Goal: Information Seeking & Learning: Check status

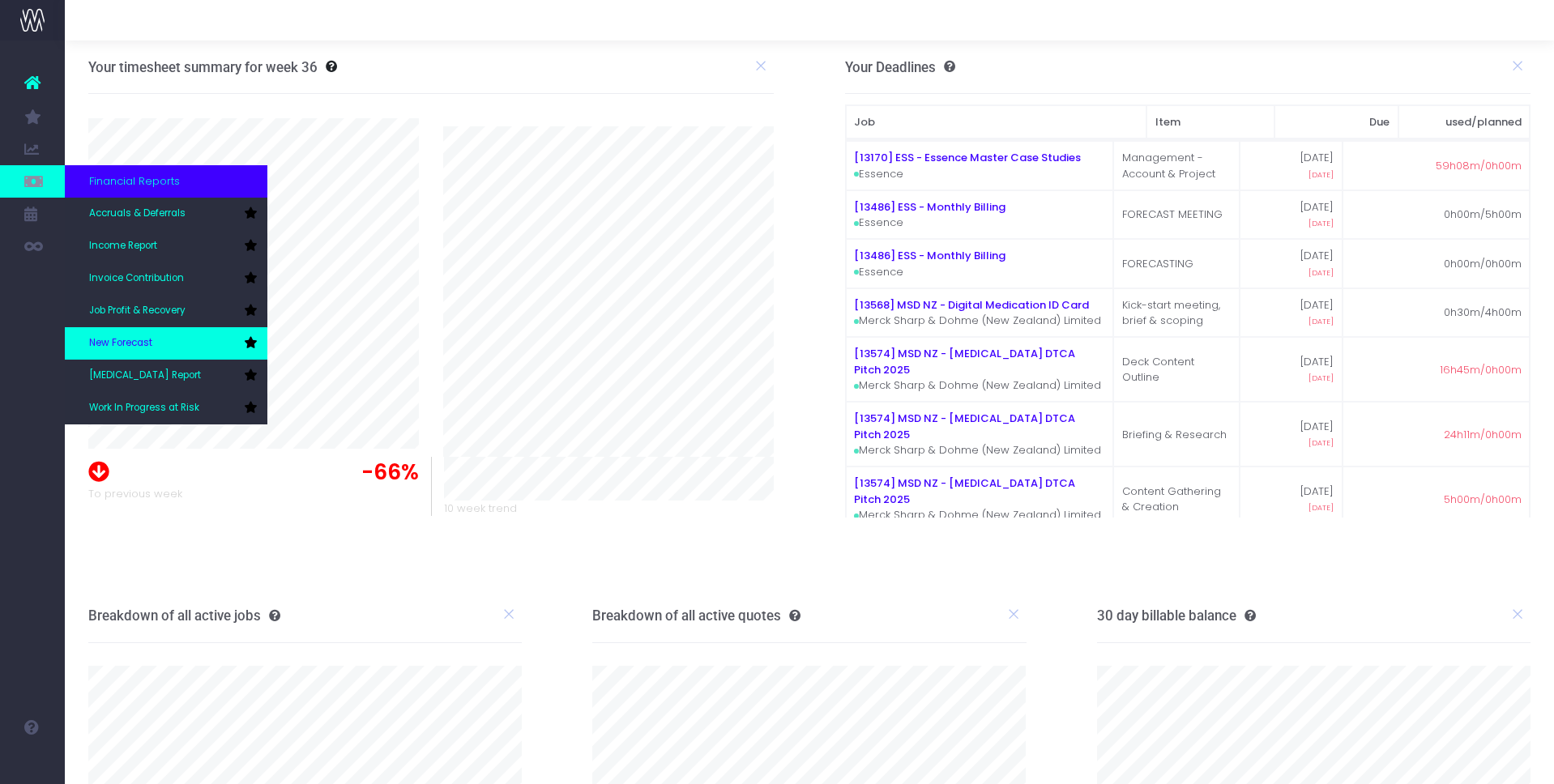
click at [145, 344] on span "New Forecast" at bounding box center [120, 344] width 63 height 14
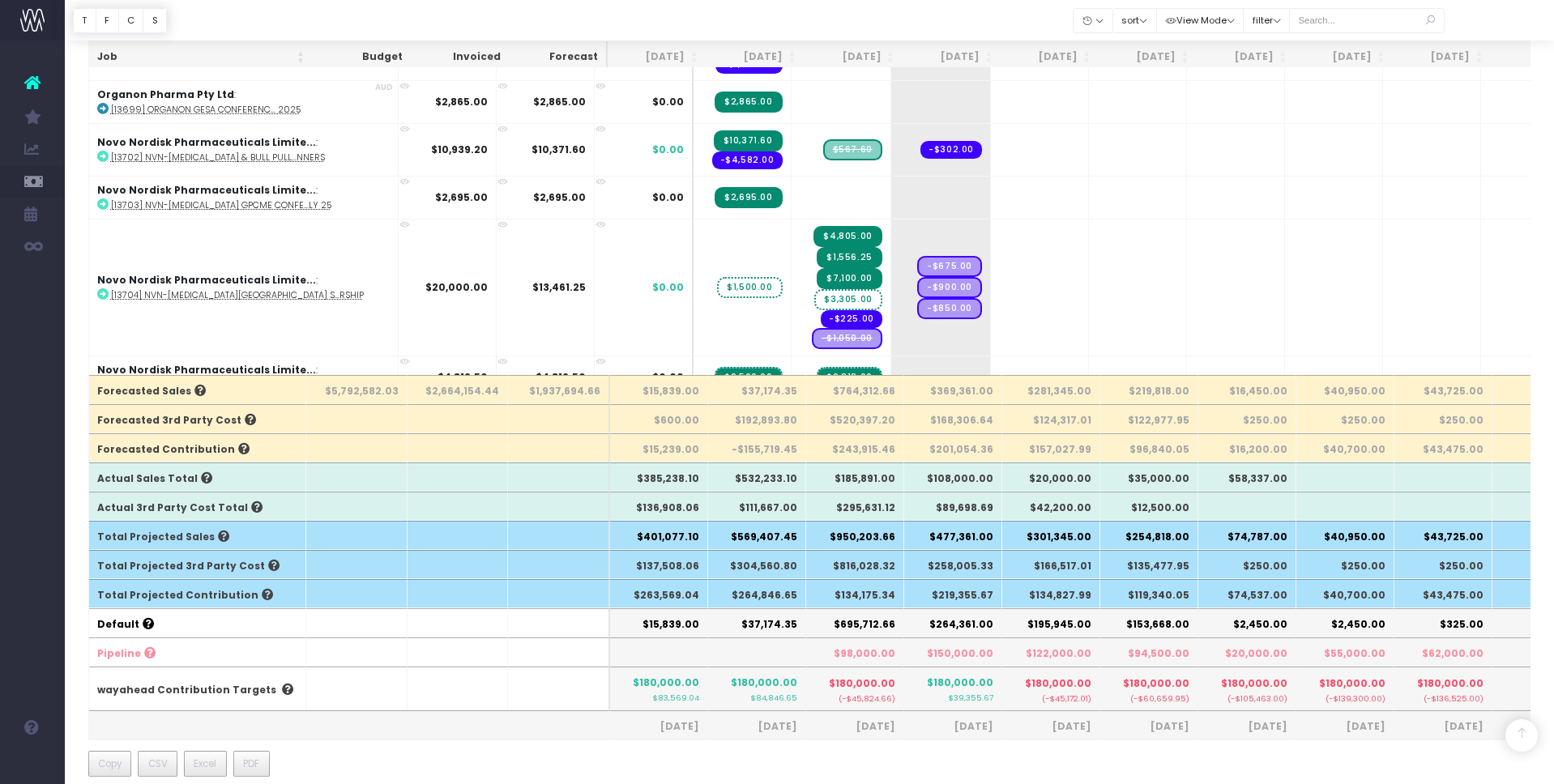
scroll to position [351, 0]
click at [1372, 25] on input "text" at bounding box center [1366, 20] width 156 height 25
type input "Merck sharp & dohme ([GEOGRAPHIC_DATA]"
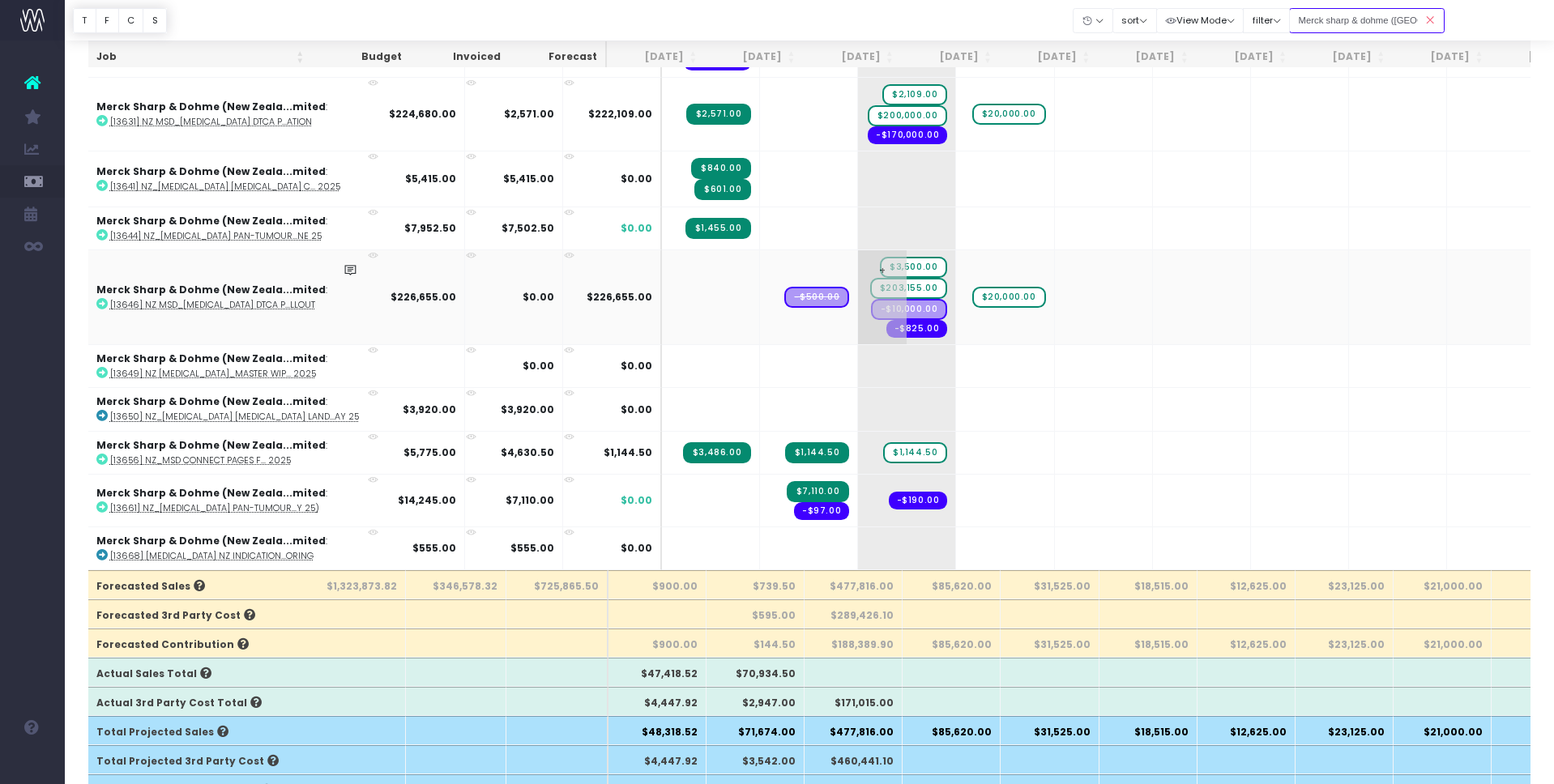
scroll to position [776, 2]
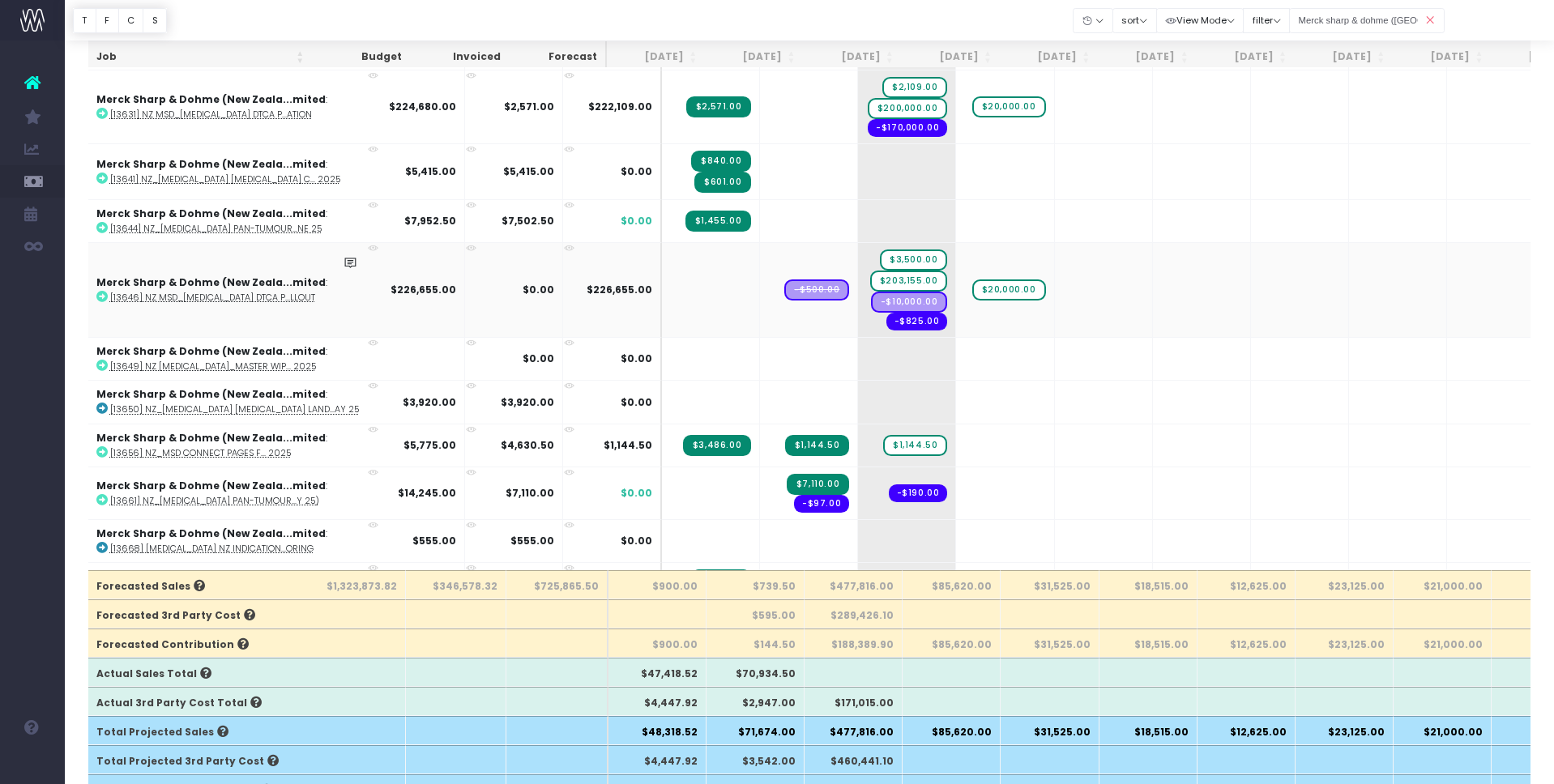
click at [784, 291] on span "-$500.00" at bounding box center [816, 290] width 65 height 21
click at [368, 246] on icon at bounding box center [373, 248] width 11 height 11
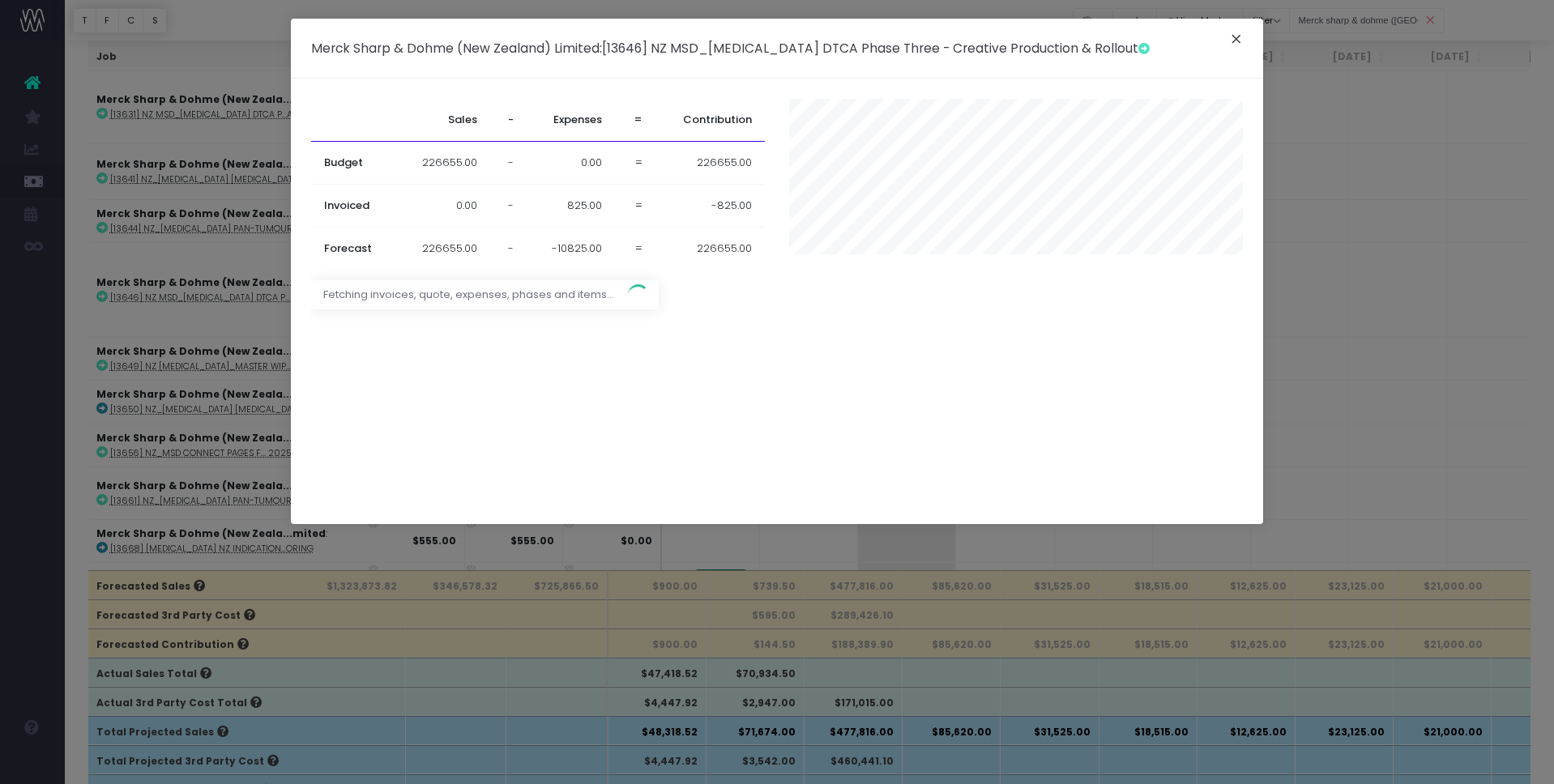
click at [1235, 36] on button "×" at bounding box center [1236, 41] width 34 height 26
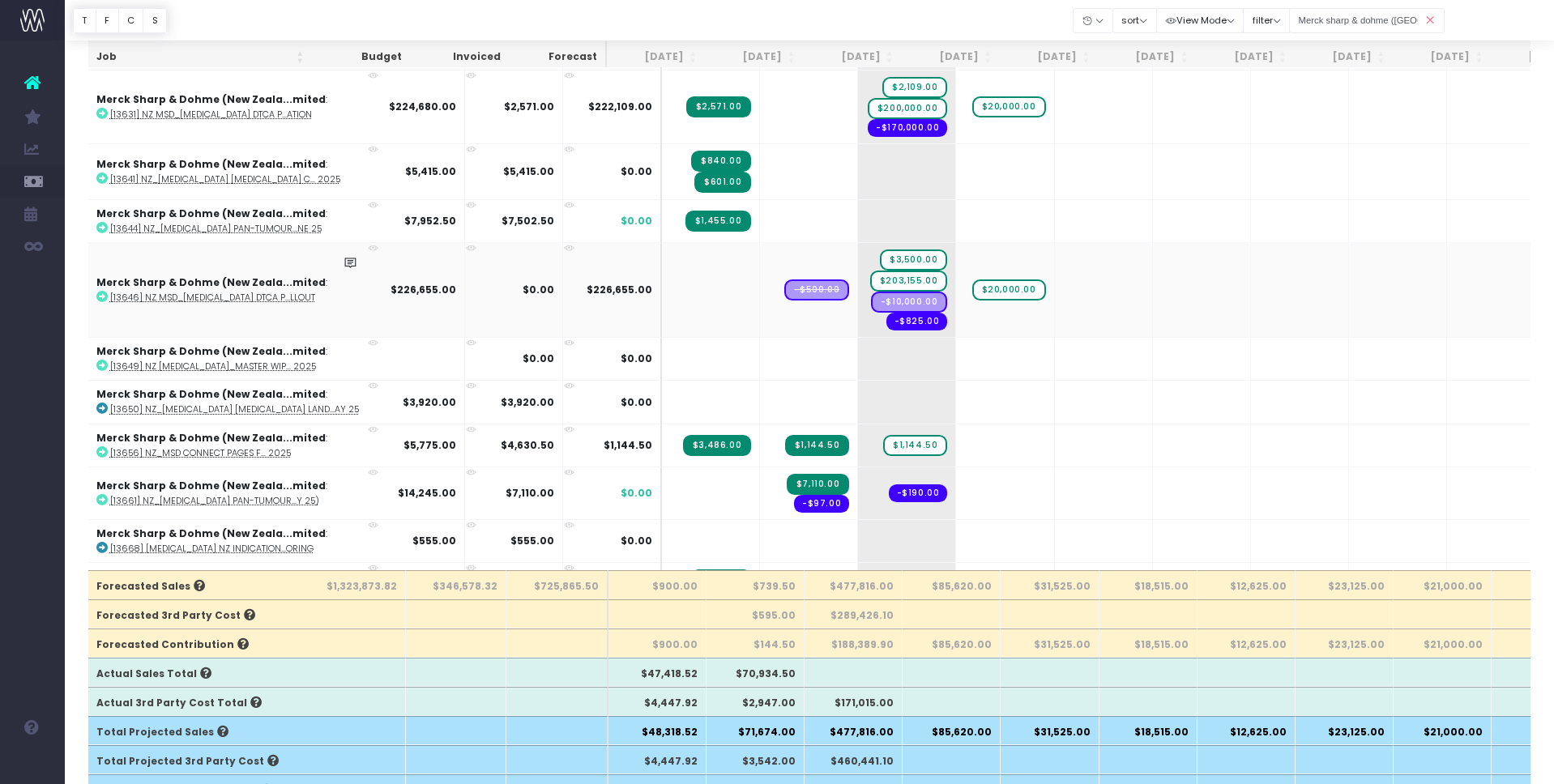
click at [102, 297] on icon at bounding box center [101, 296] width 12 height 12
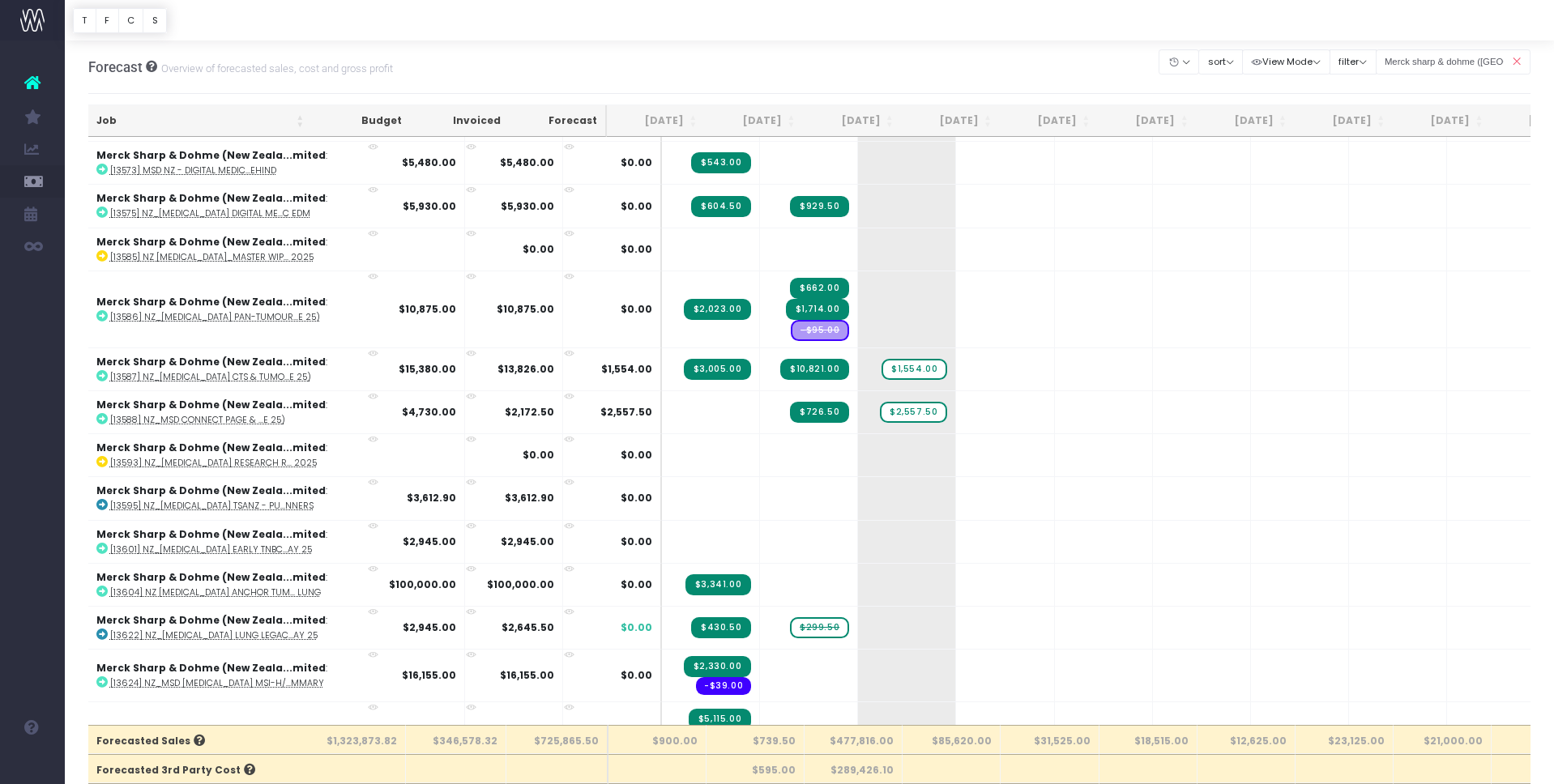
scroll to position [0, 2]
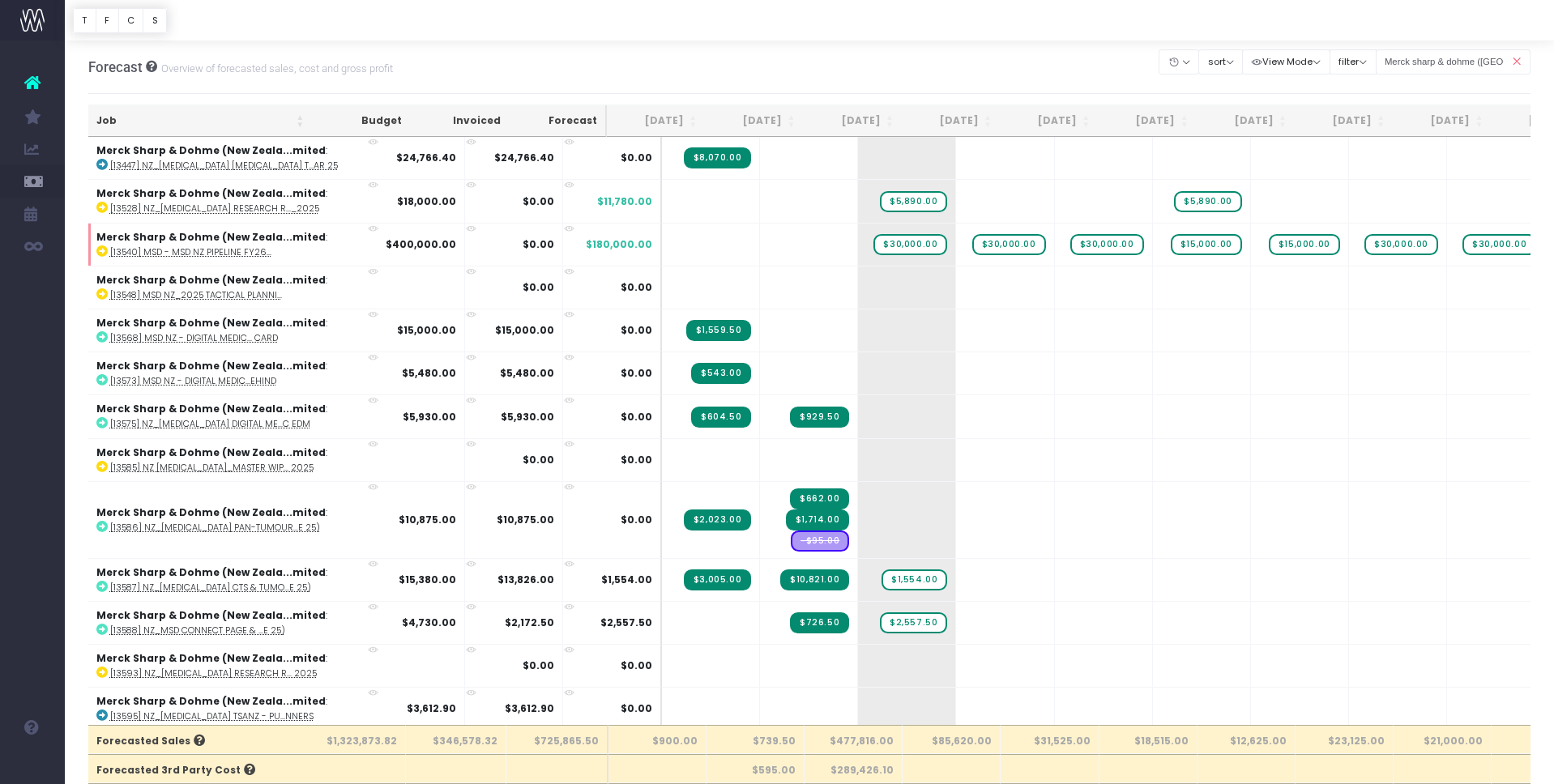
click at [1519, 64] on icon at bounding box center [1516, 61] width 28 height 33
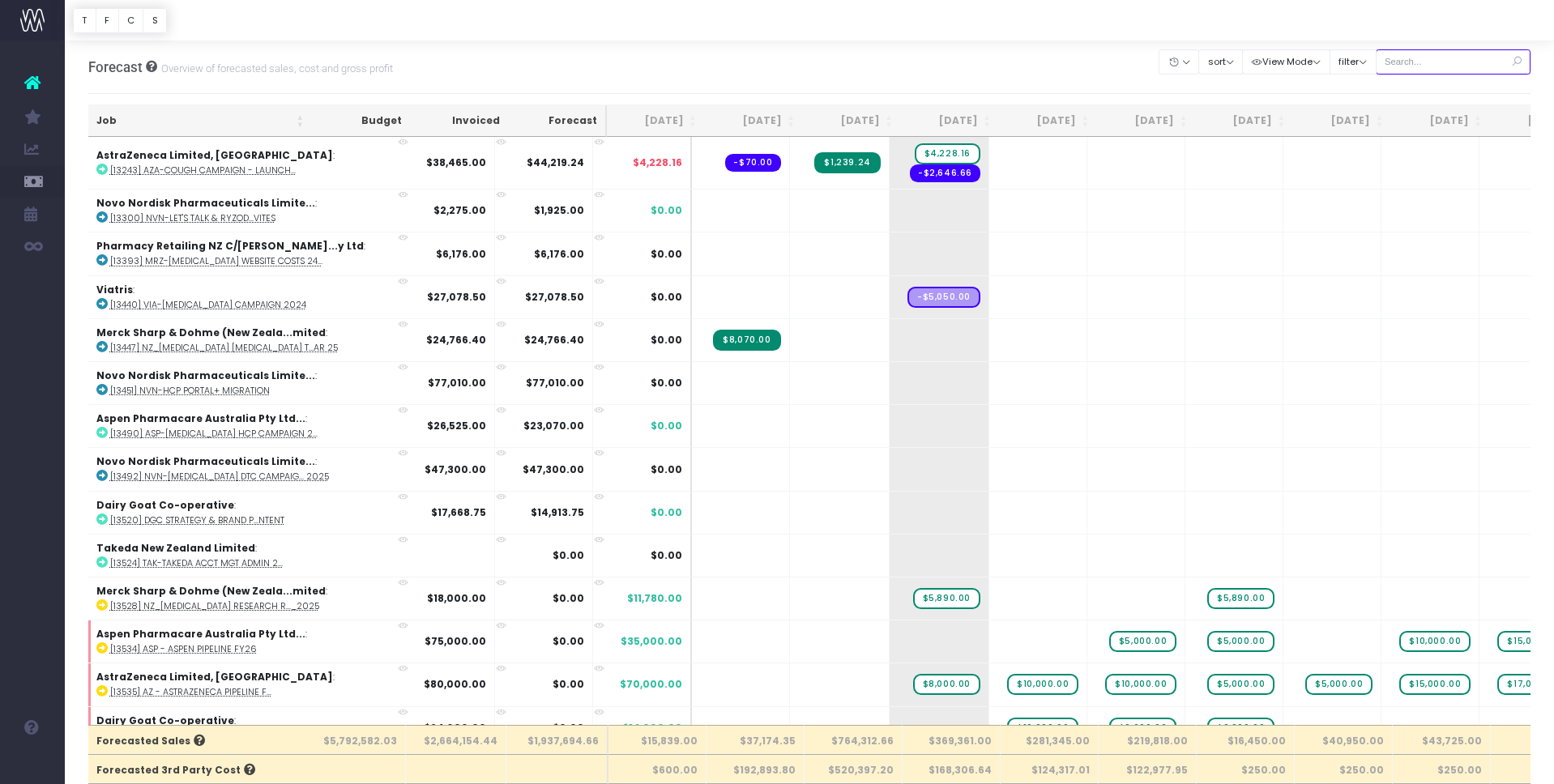
click at [1426, 58] on input "text" at bounding box center [1453, 62] width 156 height 25
click at [1477, 59] on input "Merck sharp & dohme ([GEOGRAPHIC_DATA]" at bounding box center [1453, 62] width 156 height 25
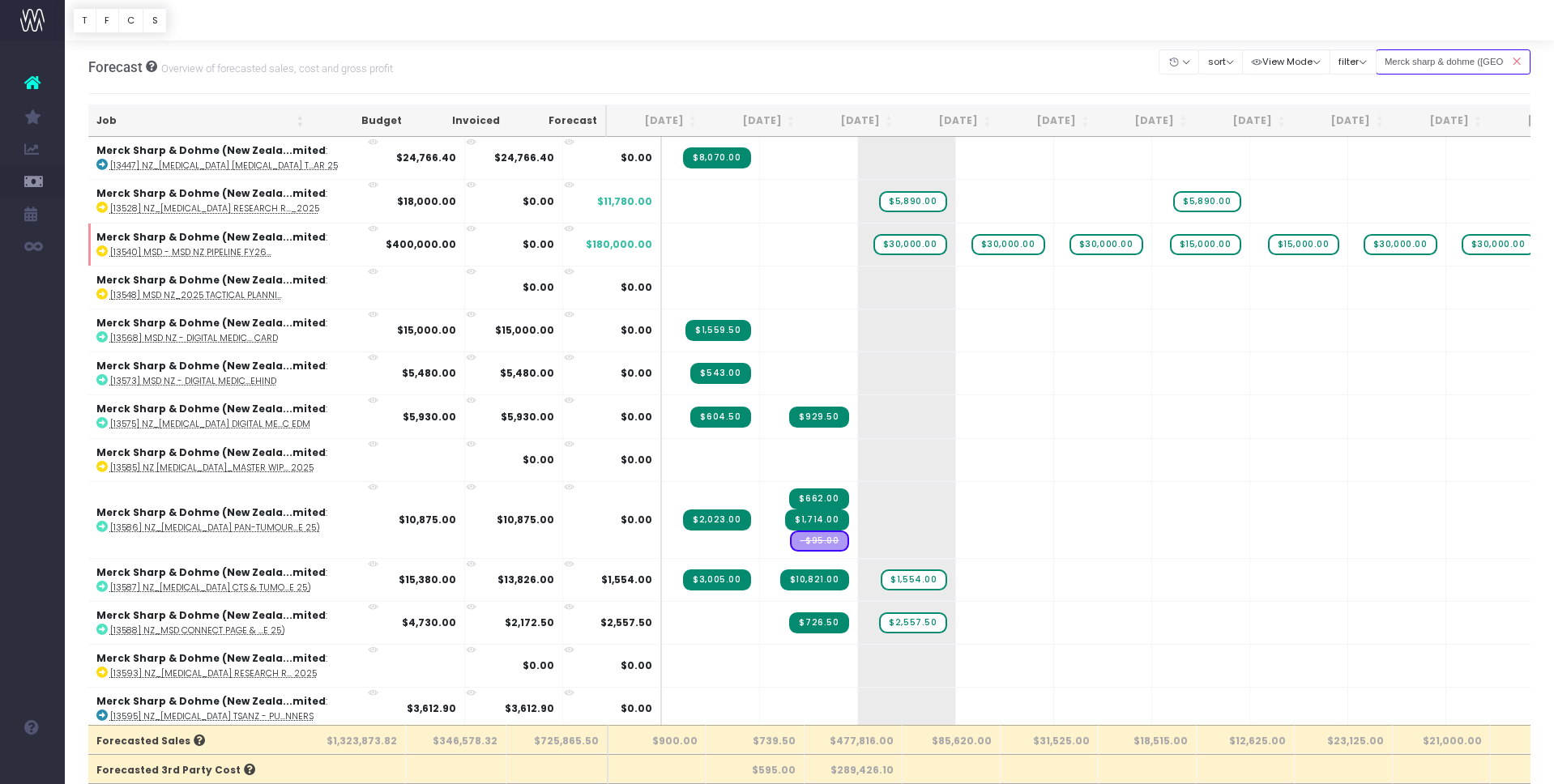
scroll to position [0, 48]
drag, startPoint x: 1451, startPoint y: 61, endPoint x: 1527, endPoint y: 68, distance: 76.3
click at [1526, 67] on div "Merck sharp & dohme ([GEOGRAPHIC_DATA]" at bounding box center [1453, 61] width 156 height 33
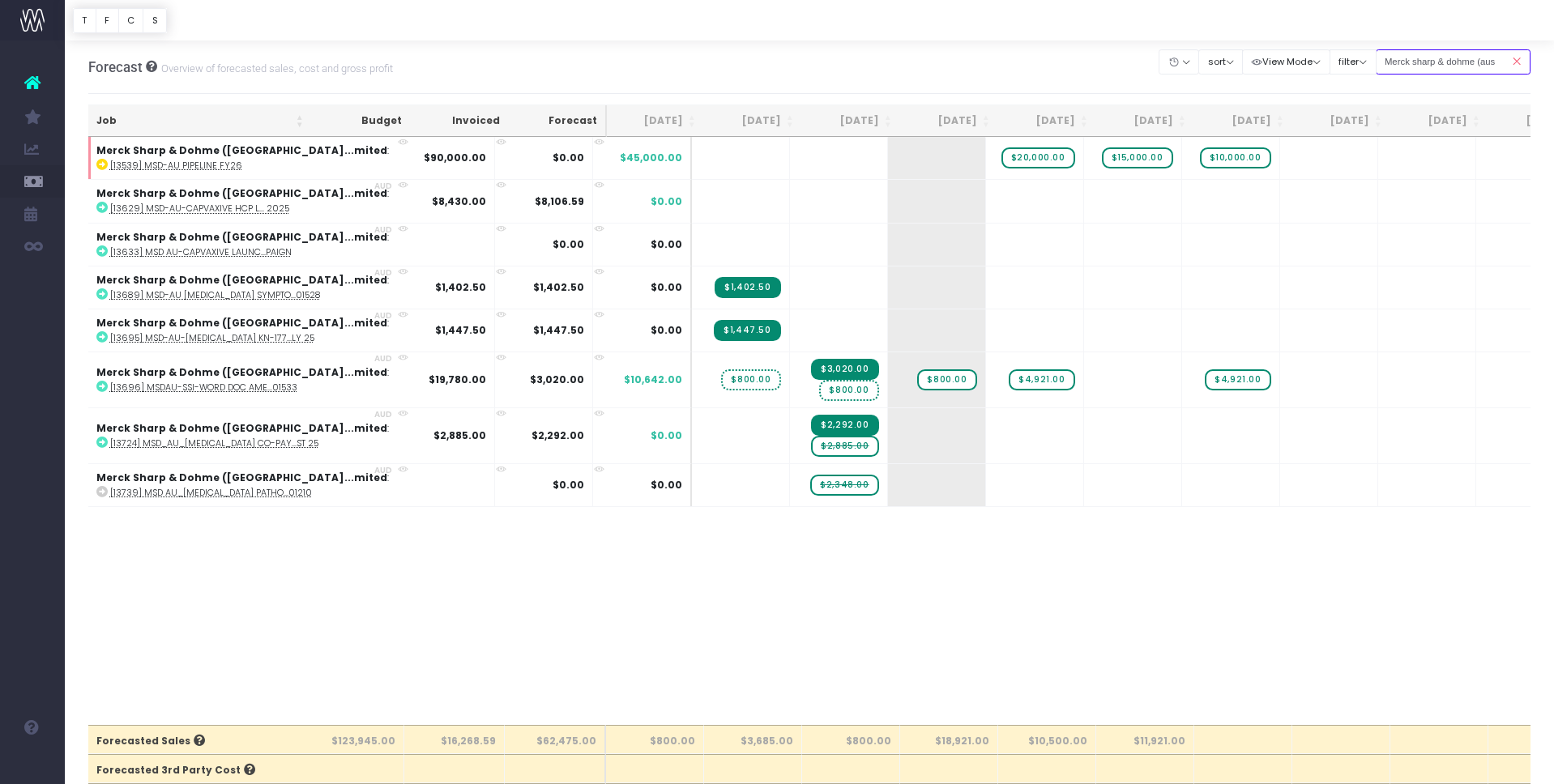
type input "Merck sharp & dohme ([GEOGRAPHIC_DATA]"
click at [398, 356] on icon at bounding box center [403, 358] width 11 height 11
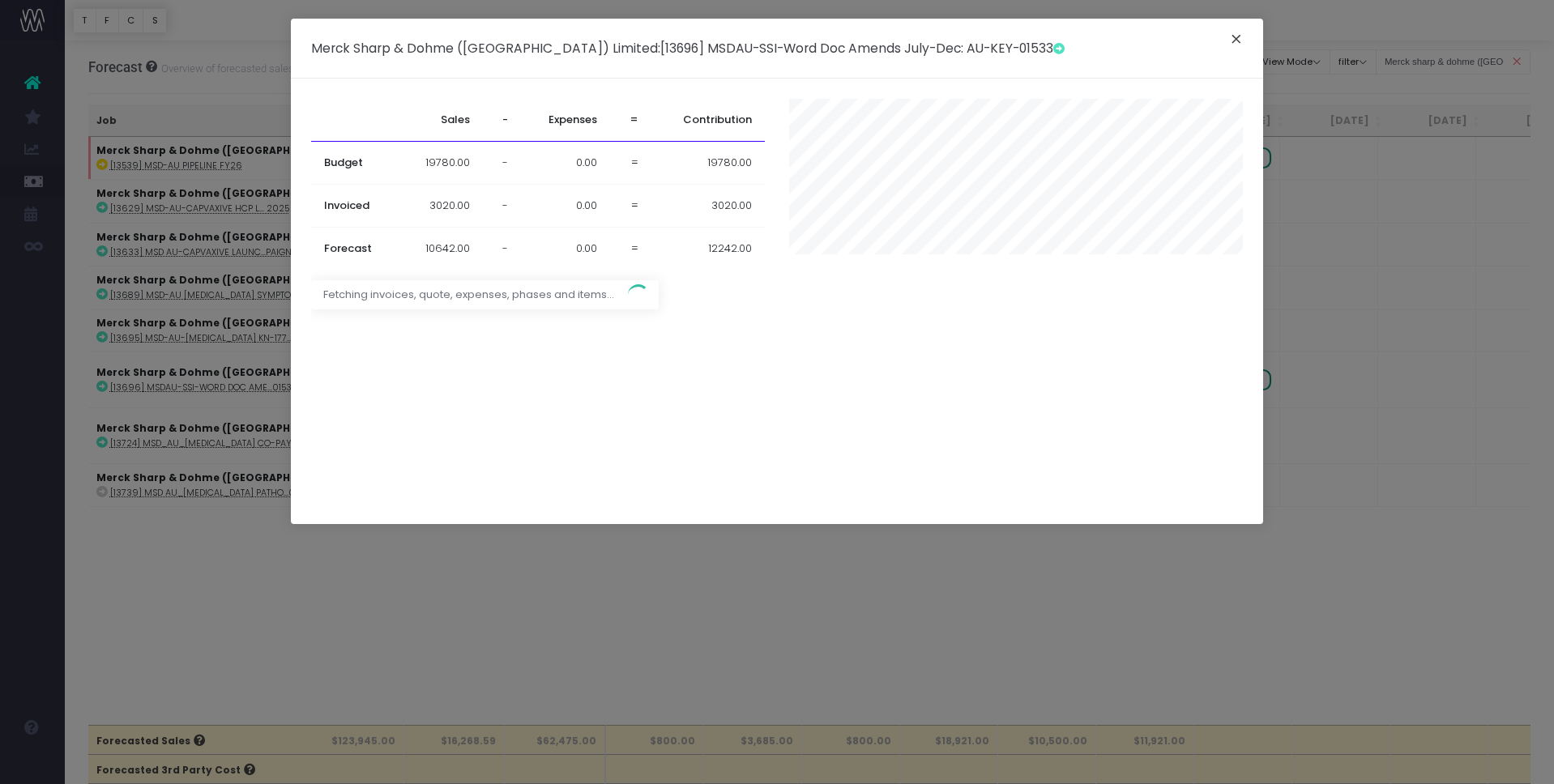
click at [1233, 39] on button "×" at bounding box center [1236, 41] width 34 height 26
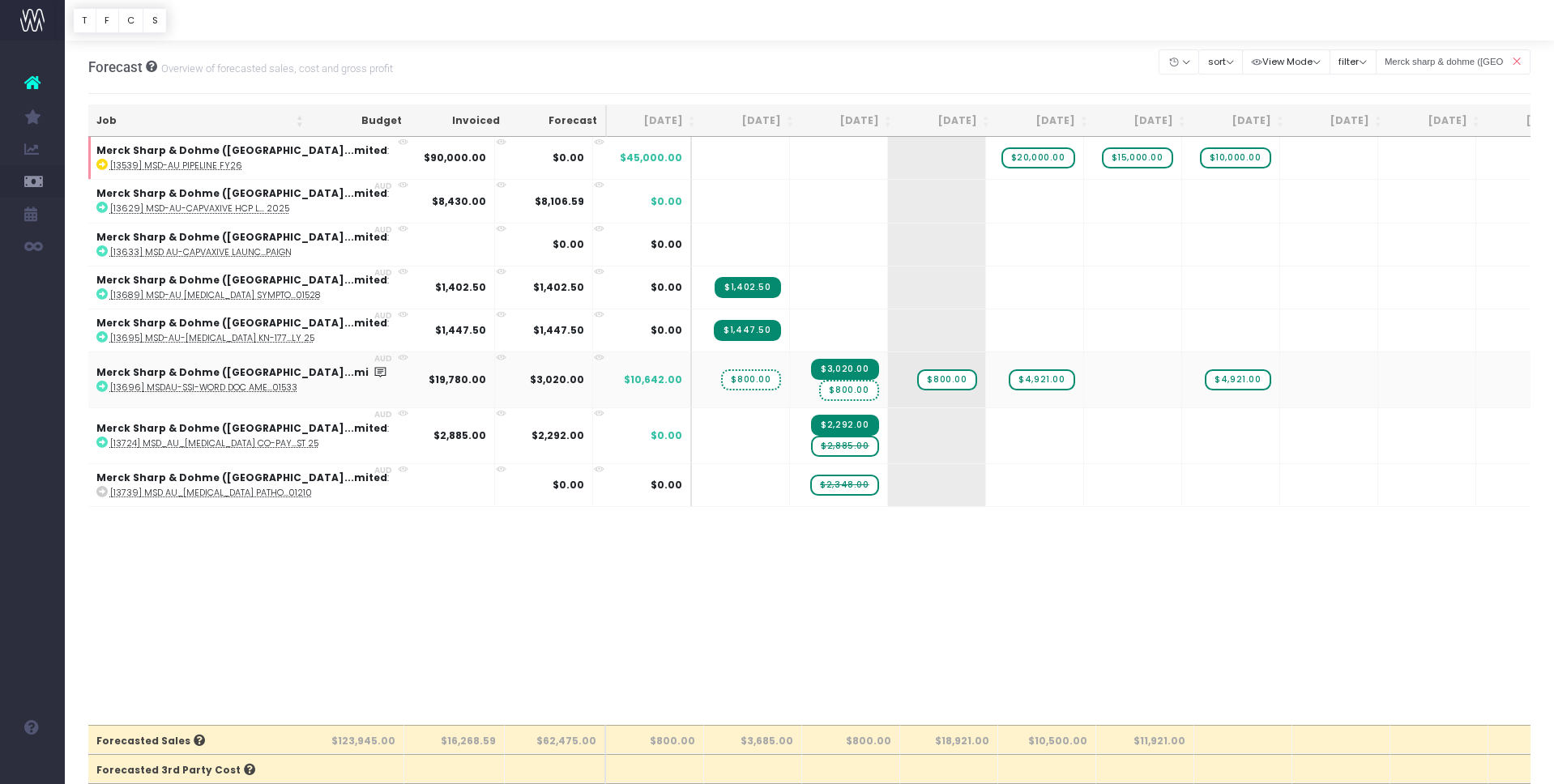
click at [101, 383] on icon at bounding box center [101, 386] width 12 height 12
click at [103, 439] on icon at bounding box center [101, 442] width 12 height 12
click at [811, 447] on span "$2,885.00" at bounding box center [845, 447] width 68 height 21
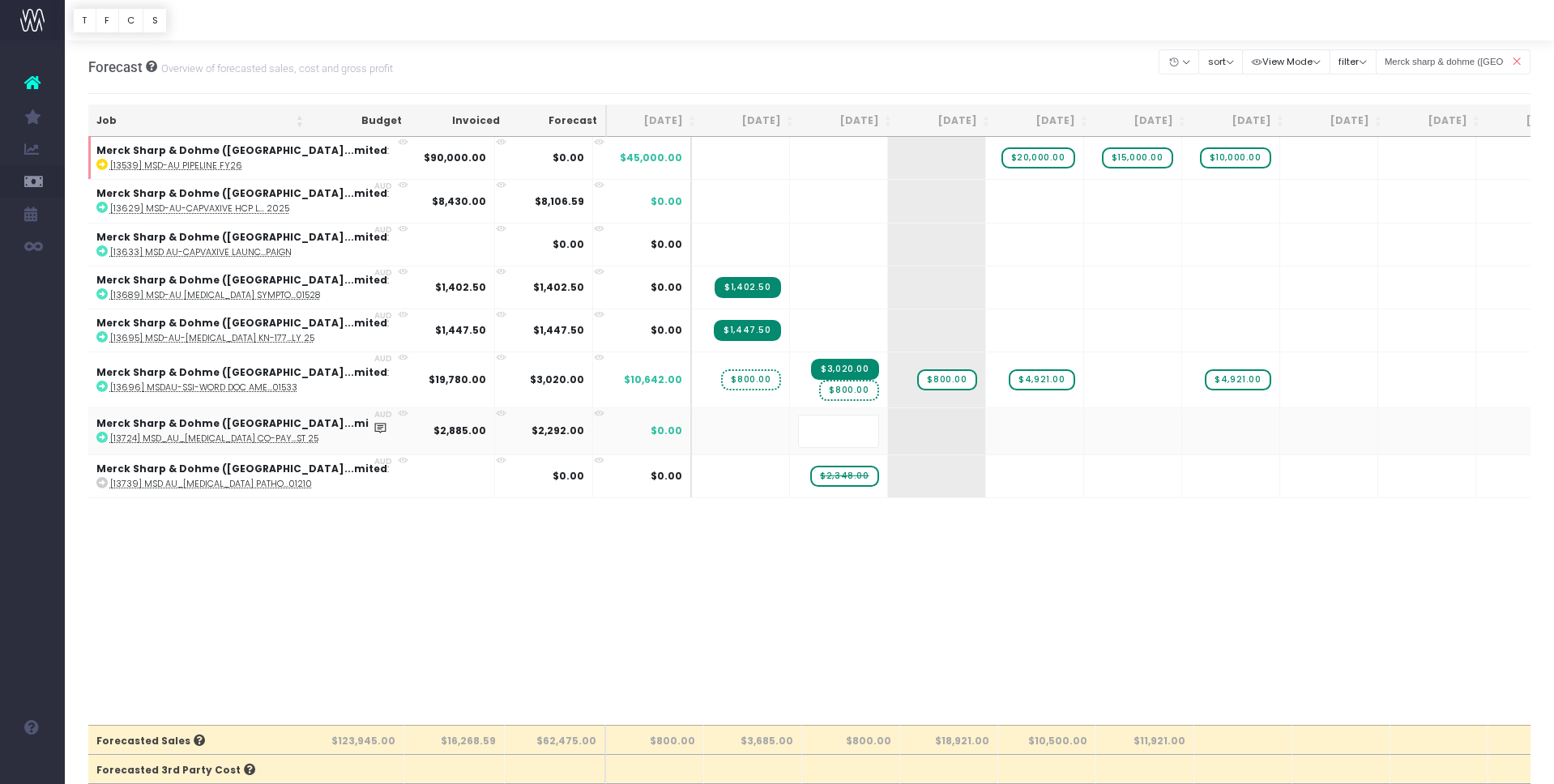
click at [762, 574] on body "Oh my... this is bad. [PERSON_NAME] wasn't able to load this page. Please conta…" at bounding box center [777, 392] width 1554 height 784
click at [810, 473] on span "$2,348.00" at bounding box center [844, 473] width 68 height 21
click at [813, 610] on body "Oh my... this is bad. [PERSON_NAME] wasn't able to load this page. Please conta…" at bounding box center [777, 392] width 1554 height 784
click at [1520, 59] on icon at bounding box center [1516, 61] width 28 height 33
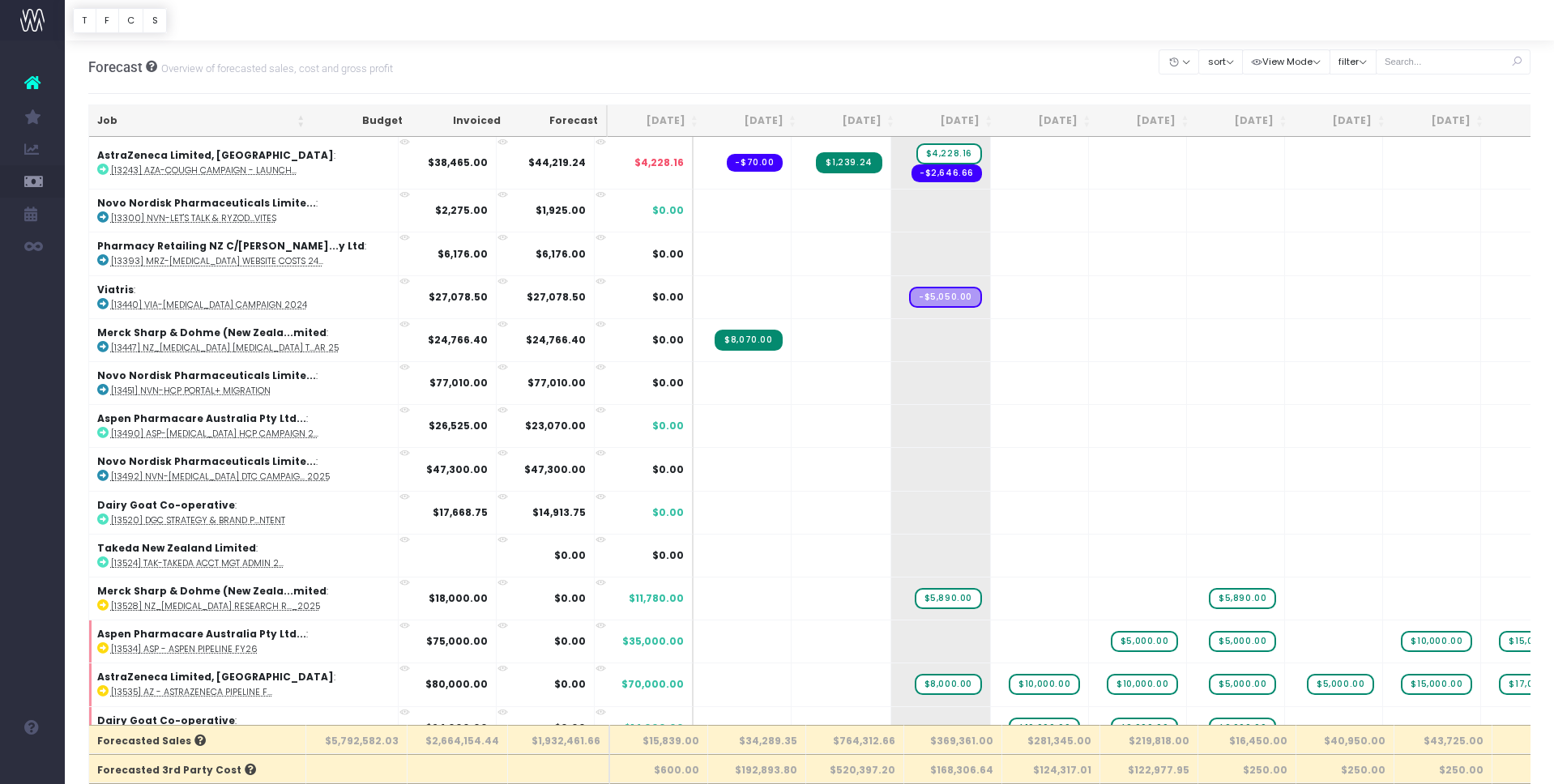
drag, startPoint x: 1518, startPoint y: 58, endPoint x: 1447, endPoint y: 61, distance: 71.1
click at [1518, 58] on icon at bounding box center [1516, 61] width 28 height 33
click at [1448, 61] on input "text" at bounding box center [1453, 62] width 156 height 25
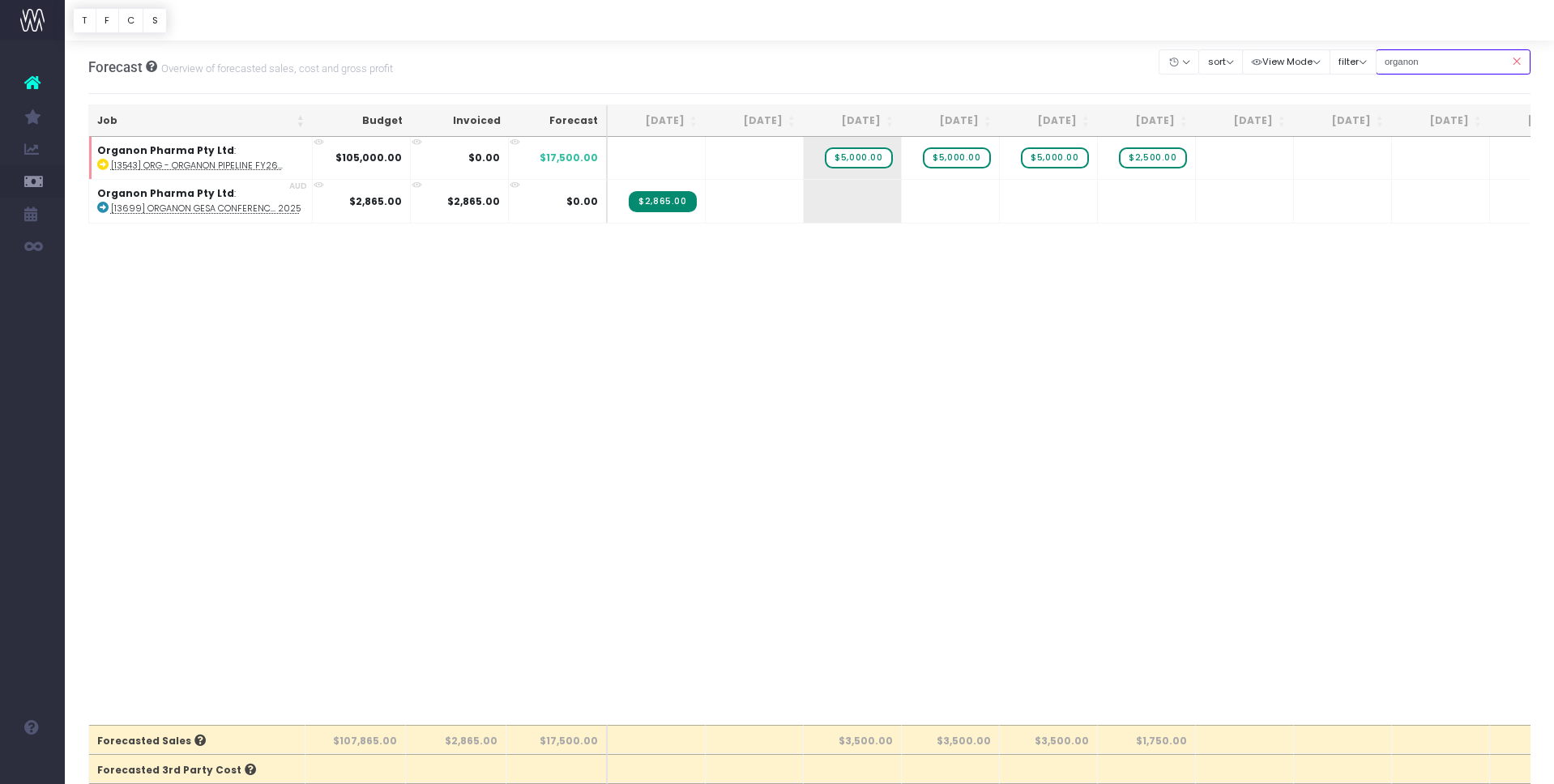
type input "organon au"
drag, startPoint x: 1518, startPoint y: 62, endPoint x: 1449, endPoint y: 63, distance: 69.0
click at [1518, 62] on icon at bounding box center [1516, 61] width 28 height 33
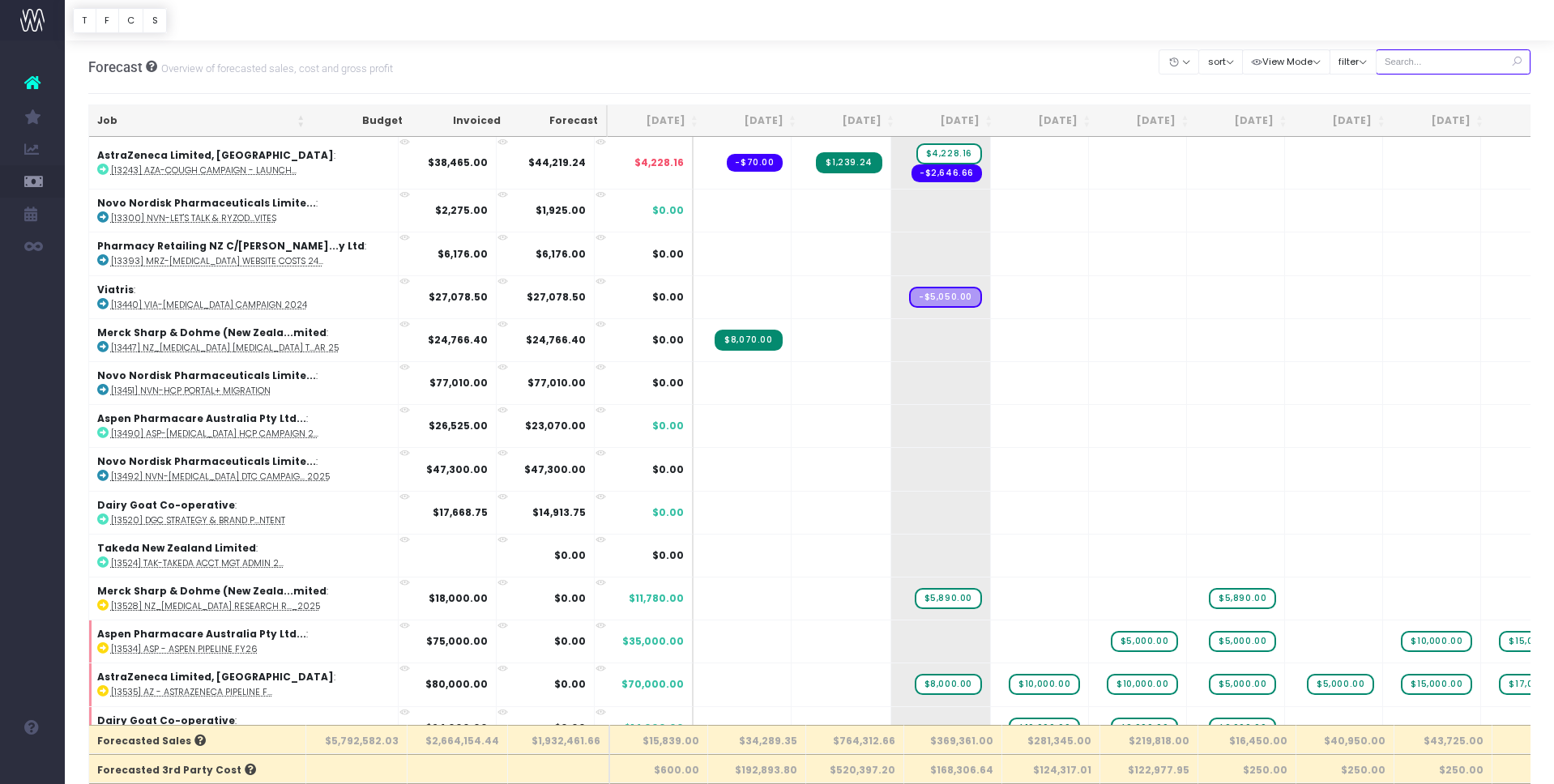
click at [1453, 62] on input "text" at bounding box center [1453, 62] width 156 height 25
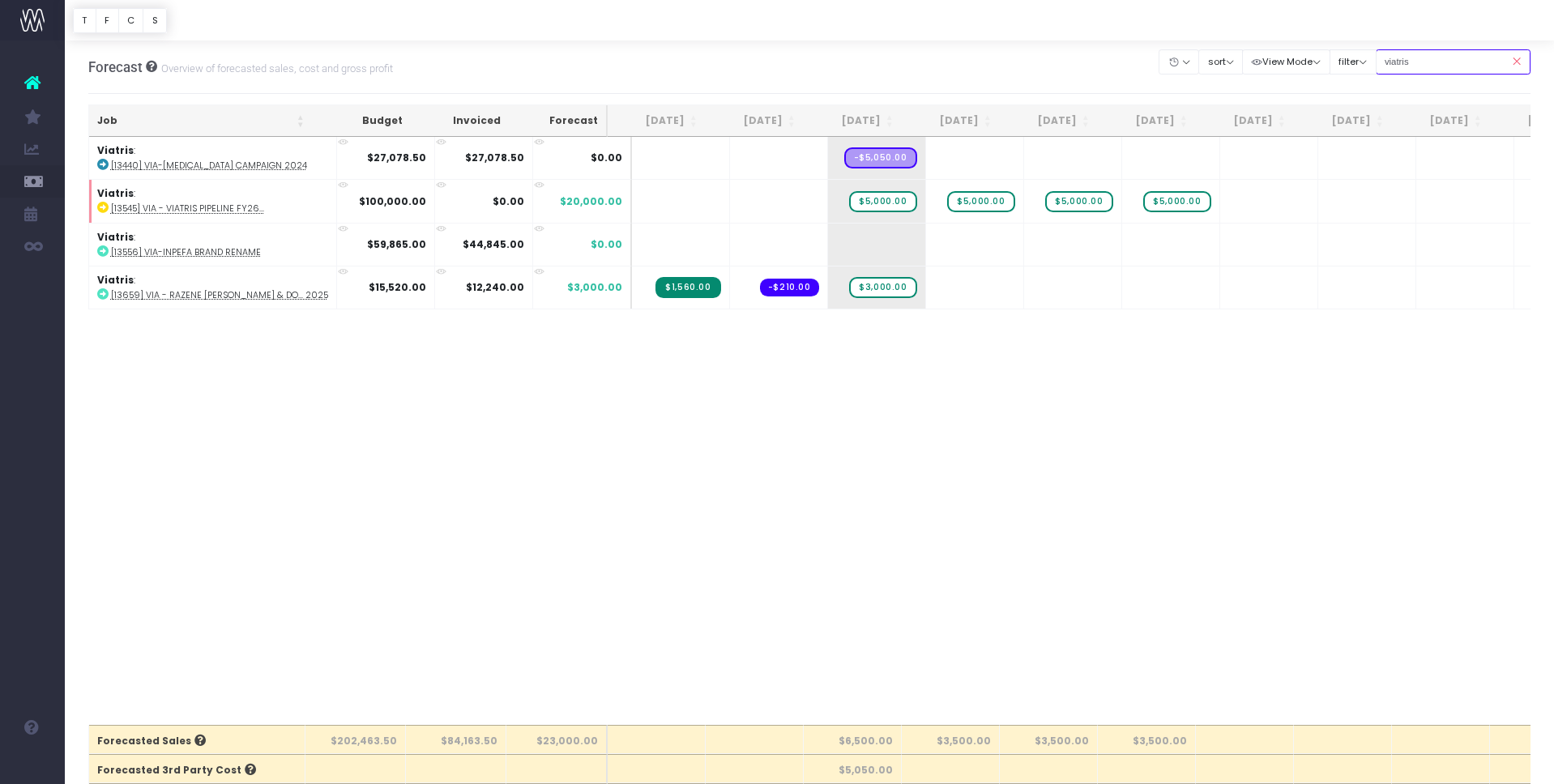
type input "viatris"
click at [1510, 64] on icon at bounding box center [1516, 61] width 28 height 33
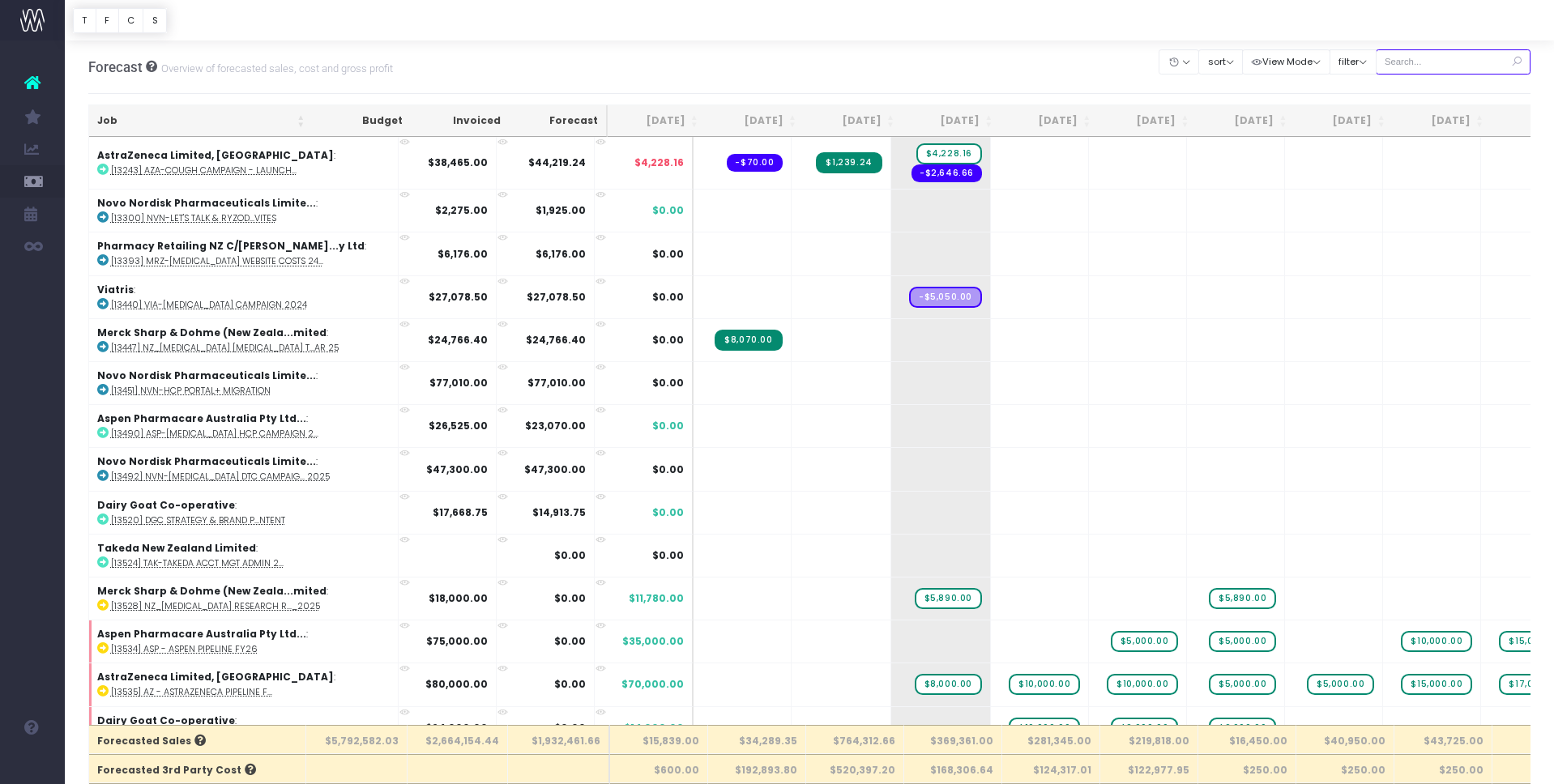
click at [1420, 61] on input "text" at bounding box center [1453, 62] width 156 height 25
type input "Merck sharp & dohme ([GEOGRAPHIC_DATA]"
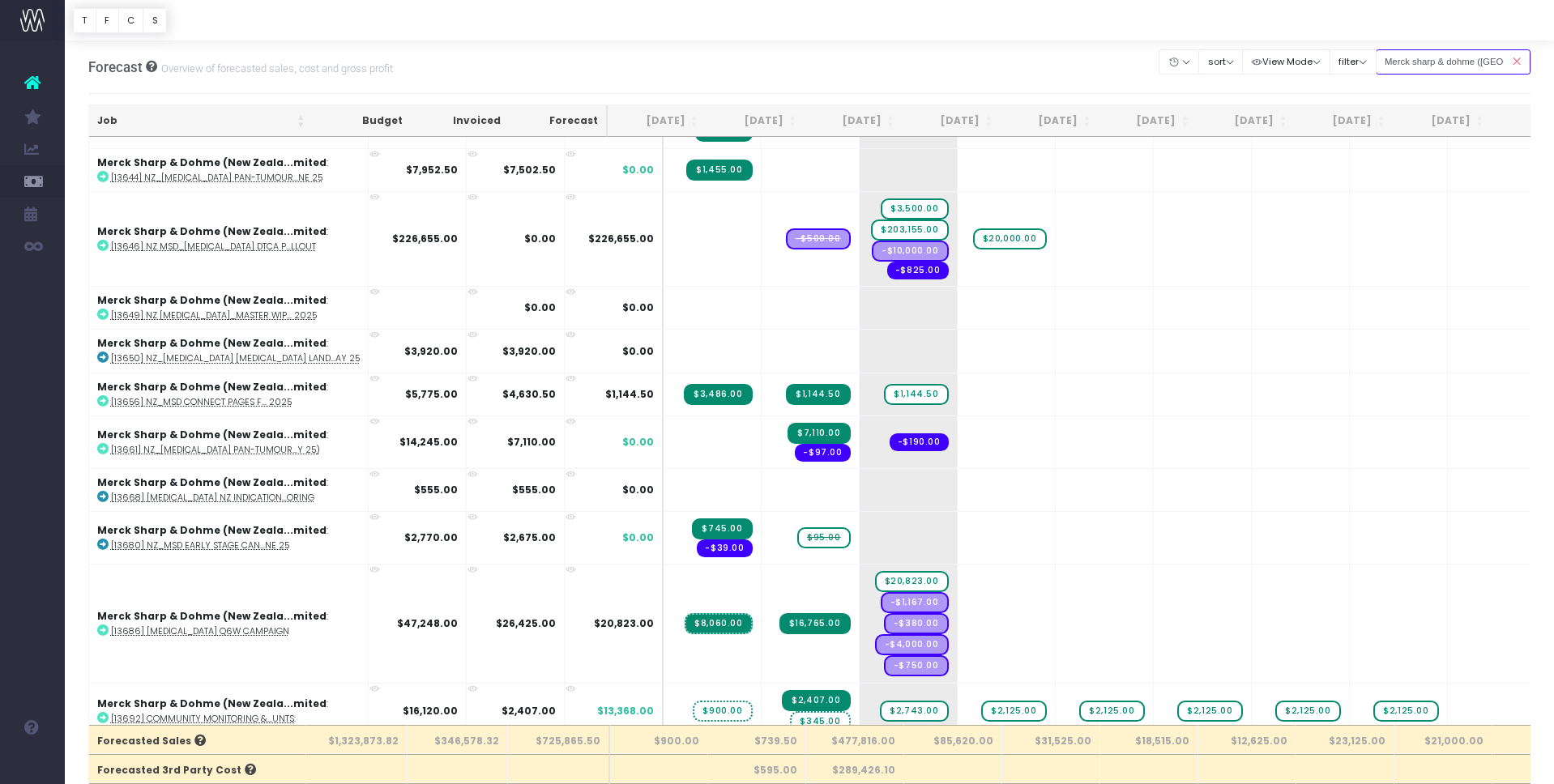
scroll to position [976, 0]
